Goal: Find contact information: Find contact information

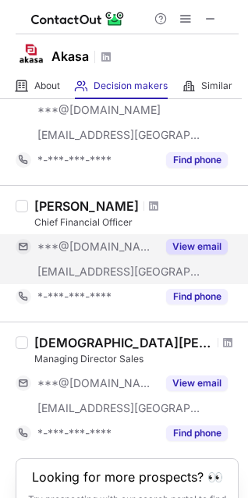
scroll to position [1219, 0]
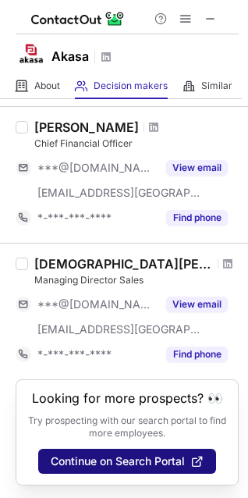
click at [121, 469] on button "Continue on Search Portal" at bounding box center [127, 461] width 178 height 25
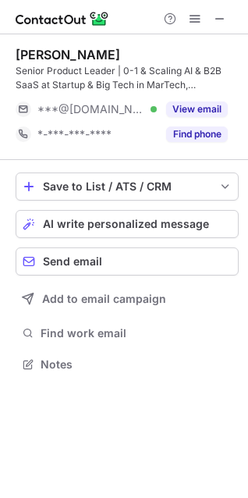
scroll to position [354, 248]
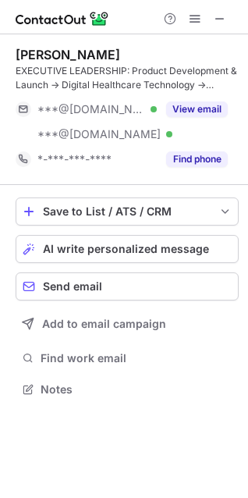
scroll to position [379, 248]
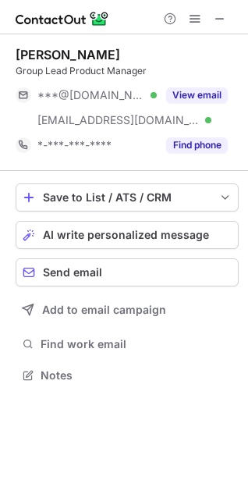
scroll to position [365, 248]
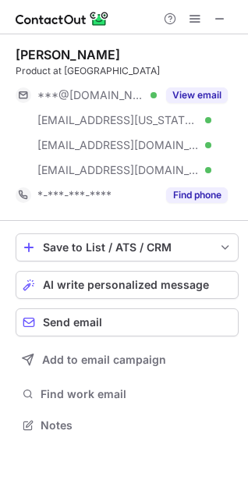
scroll to position [415, 248]
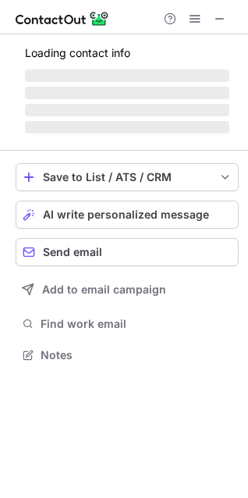
scroll to position [379, 248]
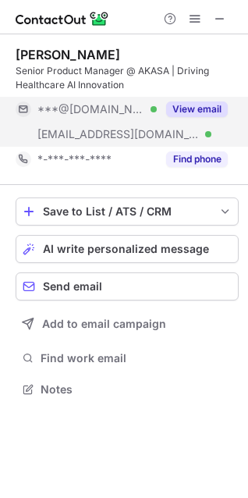
click at [207, 117] on div "View email" at bounding box center [192, 109] width 71 height 25
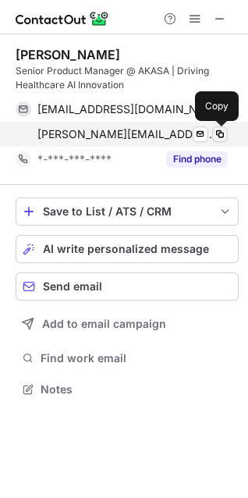
click at [221, 128] on span at bounding box center [220, 134] width 12 height 12
click at [217, 132] on span at bounding box center [220, 134] width 12 height 12
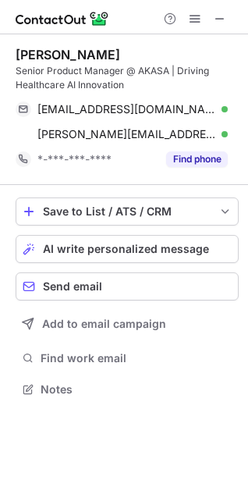
scroll to position [379, 248]
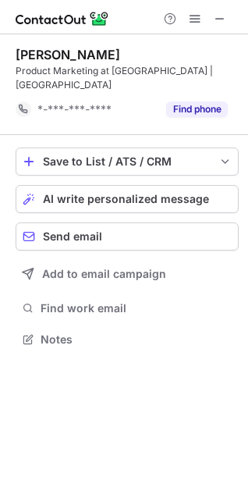
scroll to position [329, 248]
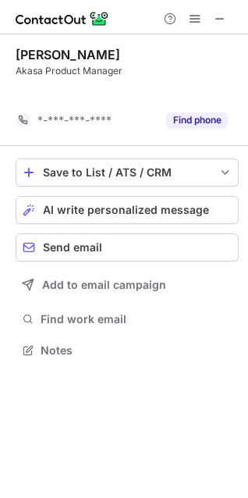
scroll to position [315, 248]
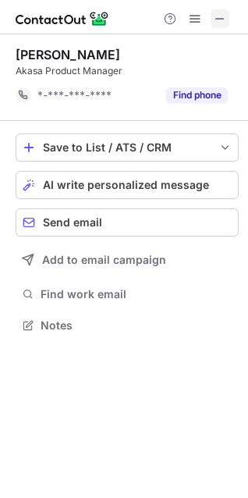
click at [216, 16] on span at bounding box center [220, 18] width 12 height 12
